Goal: Check status: Check status

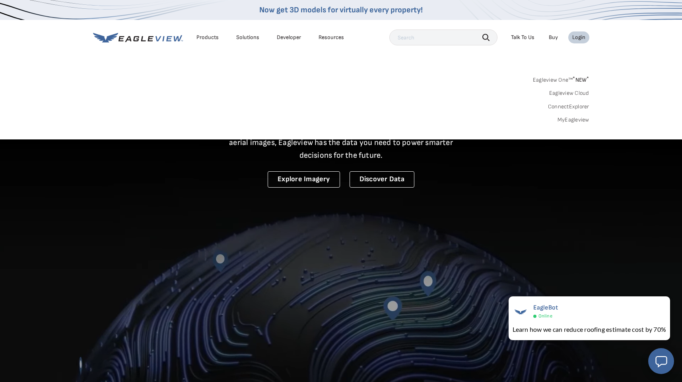
click at [581, 38] on div "Login" at bounding box center [579, 37] width 13 height 7
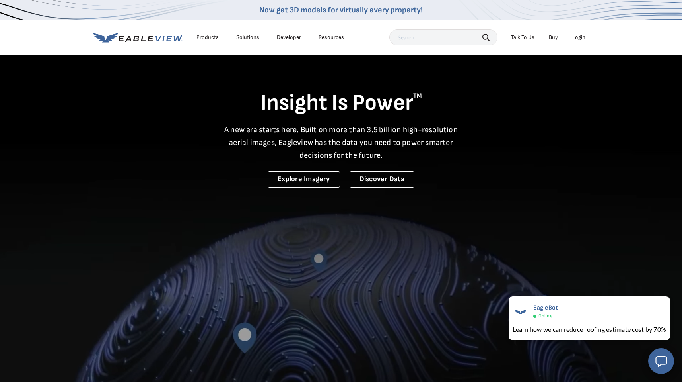
click at [581, 38] on div "Login" at bounding box center [579, 37] width 13 height 7
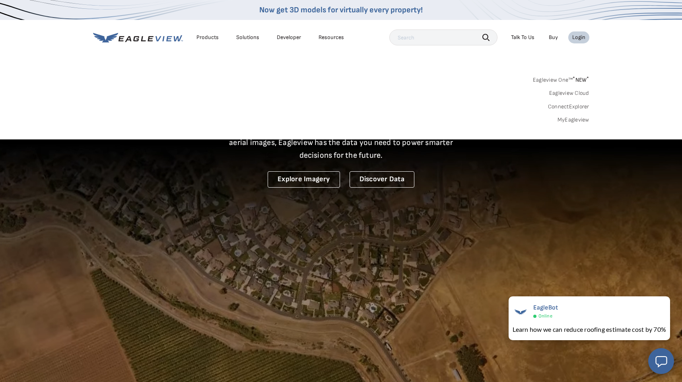
click at [575, 119] on link "MyEagleview" at bounding box center [574, 119] width 32 height 7
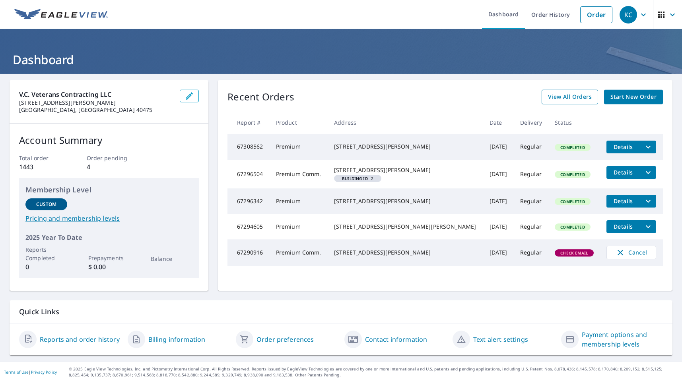
click at [571, 96] on span "View All Orders" at bounding box center [570, 97] width 44 height 10
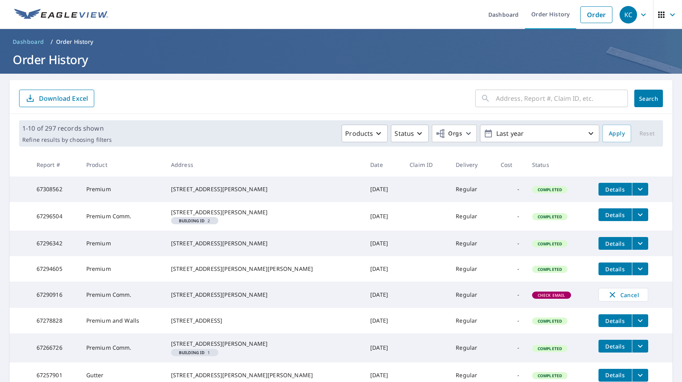
click at [542, 104] on input "text" at bounding box center [562, 98] width 132 height 22
type input "tiger"
click at [649, 98] on button "Search" at bounding box center [649, 99] width 29 height 18
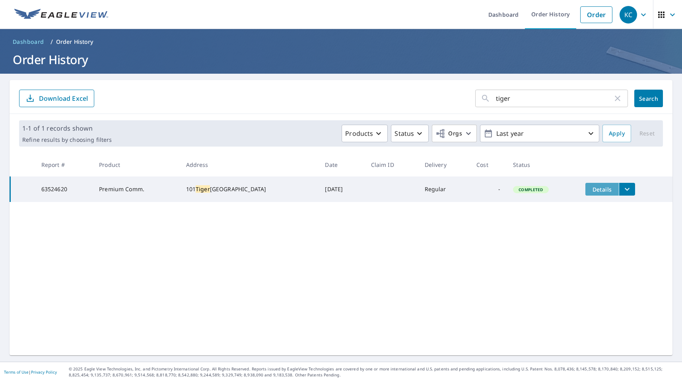
click at [600, 190] on span "Details" at bounding box center [602, 189] width 24 height 8
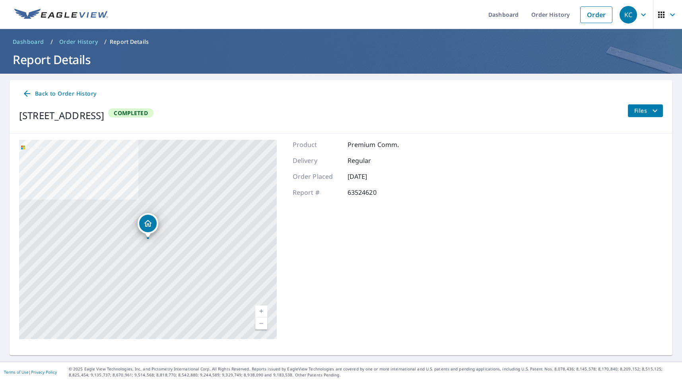
click at [61, 94] on span "Back to Order History" at bounding box center [59, 94] width 74 height 10
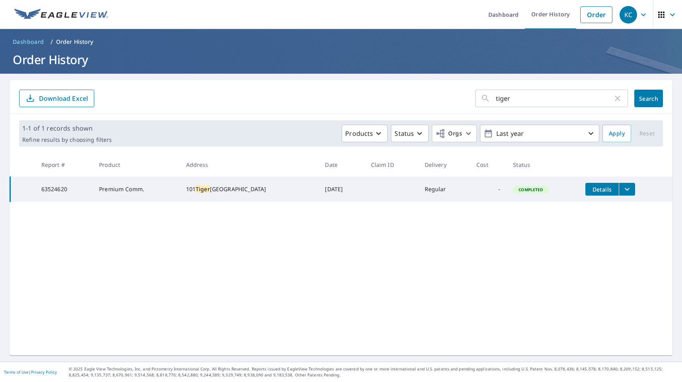
click at [623, 188] on icon "filesDropdownBtn-63524620" at bounding box center [628, 189] width 10 height 10
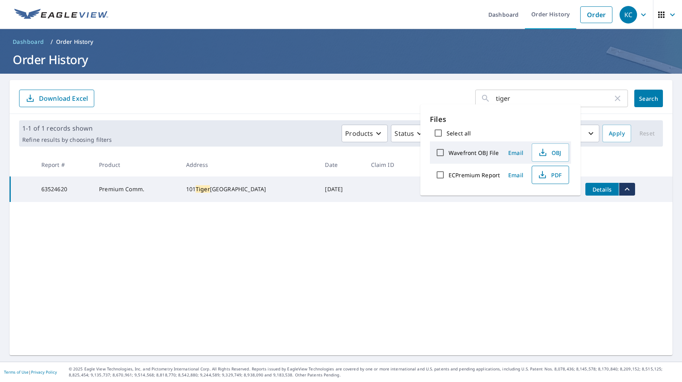
click at [545, 173] on icon "button" at bounding box center [543, 175] width 10 height 10
